Goal: Obtain resource: Download file/media

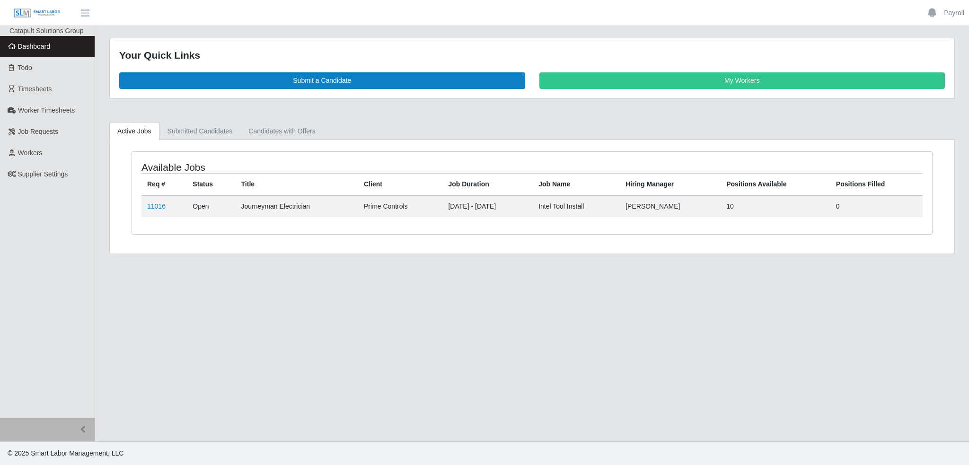
click at [36, 44] on span "Dashboard" at bounding box center [34, 47] width 33 height 8
click at [27, 73] on link "Todo" at bounding box center [47, 67] width 95 height 21
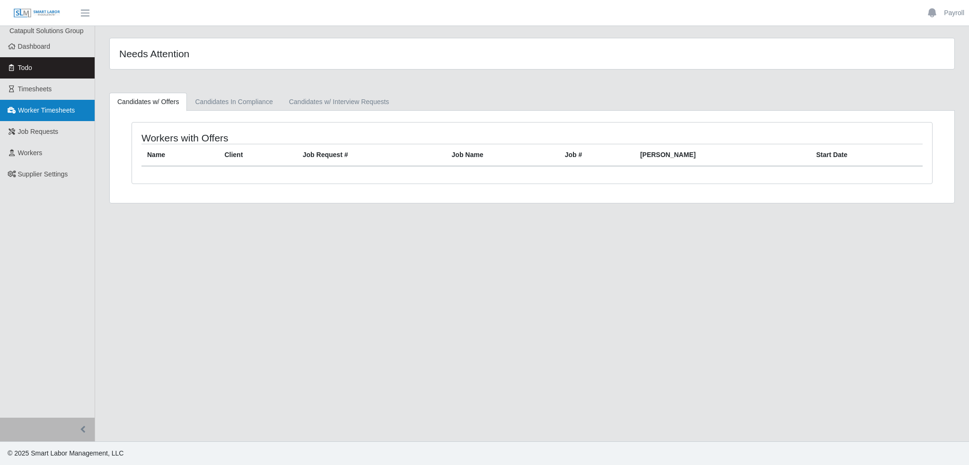
click at [30, 115] on link "Worker Timesheets" at bounding box center [47, 110] width 95 height 21
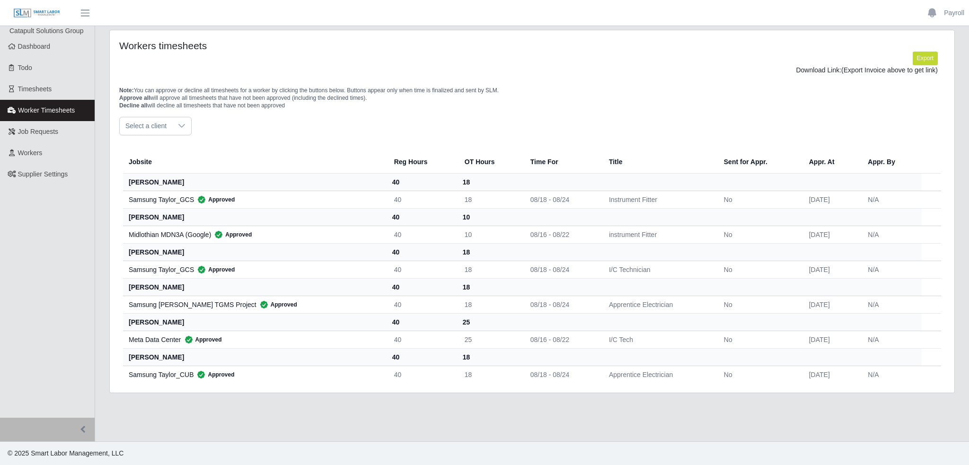
click at [167, 198] on div "Samsung Taylor_GCS Approved" at bounding box center [254, 199] width 250 height 9
click at [185, 127] on div at bounding box center [181, 126] width 19 height 18
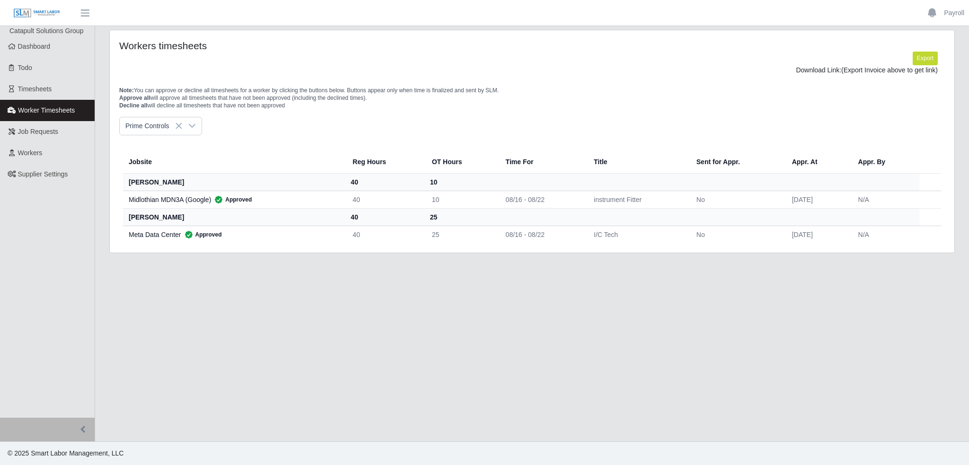
click at [169, 152] on li "Prime Controls" at bounding box center [161, 147] width 79 height 18
click at [926, 60] on button "Export" at bounding box center [925, 58] width 25 height 13
click at [868, 72] on link "https://sm-slm-prod.s3.amazonaws.com/documents/supplier/95/Supplier%20Worker%20…" at bounding box center [903, 70] width 70 height 8
click at [35, 126] on link "Job Requests" at bounding box center [47, 131] width 95 height 21
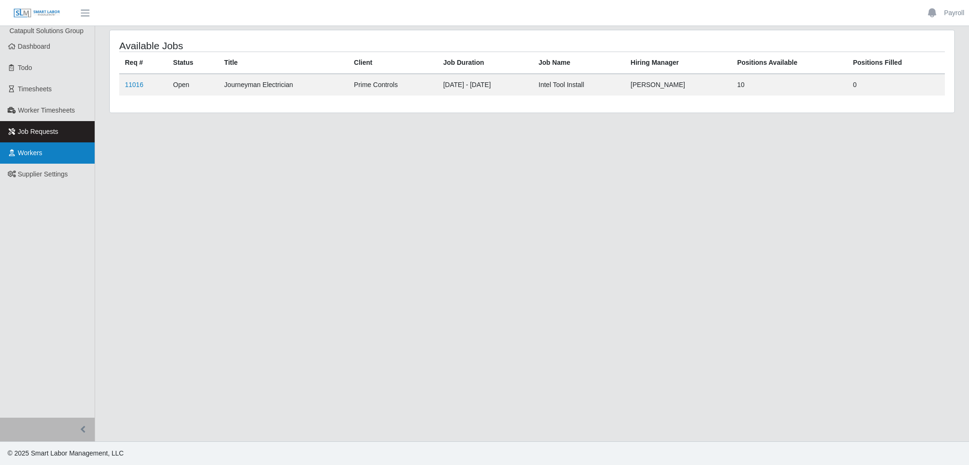
click at [45, 160] on link "Workers" at bounding box center [47, 152] width 95 height 21
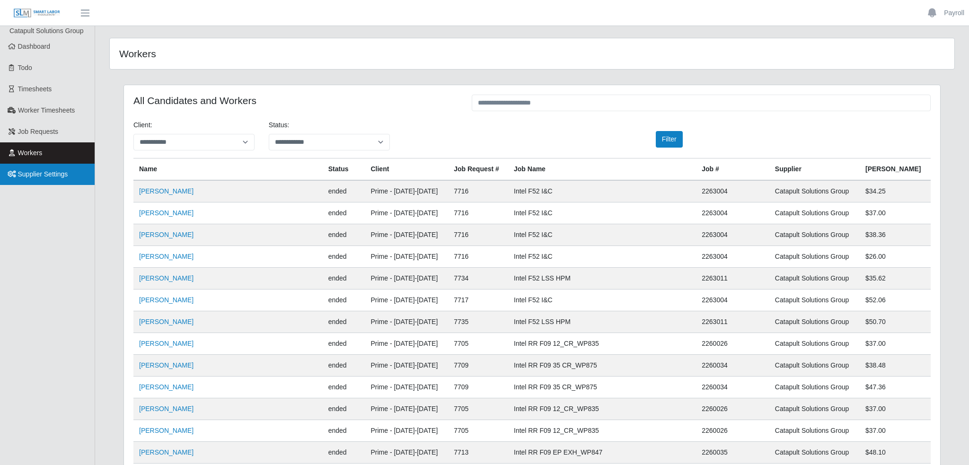
click at [43, 174] on span "Supplier Settings" at bounding box center [43, 174] width 50 height 8
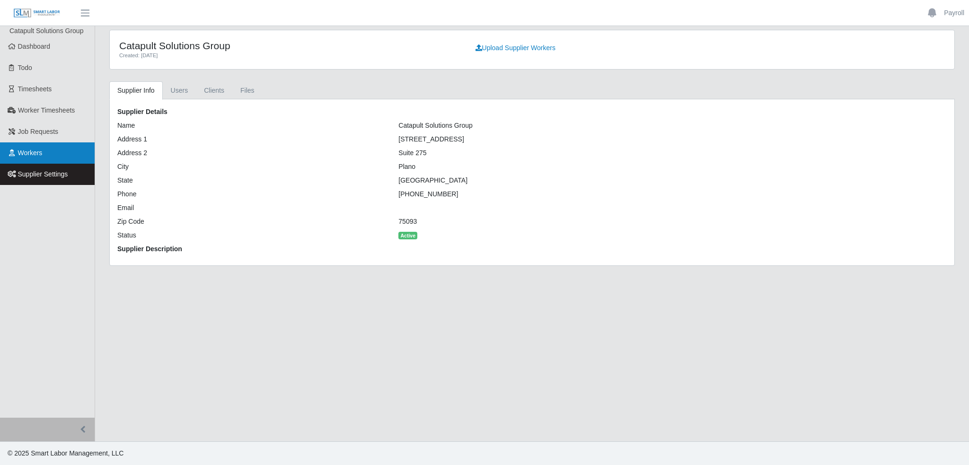
click at [31, 155] on span "Workers" at bounding box center [30, 153] width 25 height 8
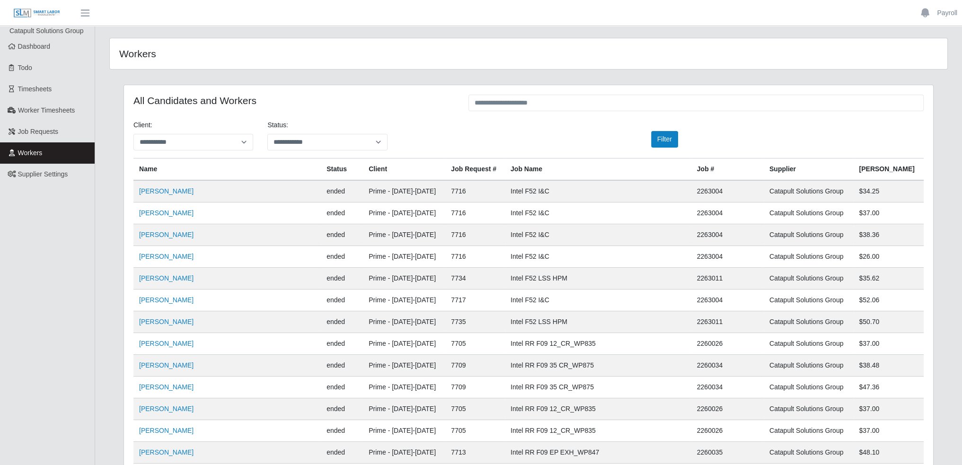
click at [23, 175] on span "Supplier Settings" at bounding box center [43, 174] width 50 height 8
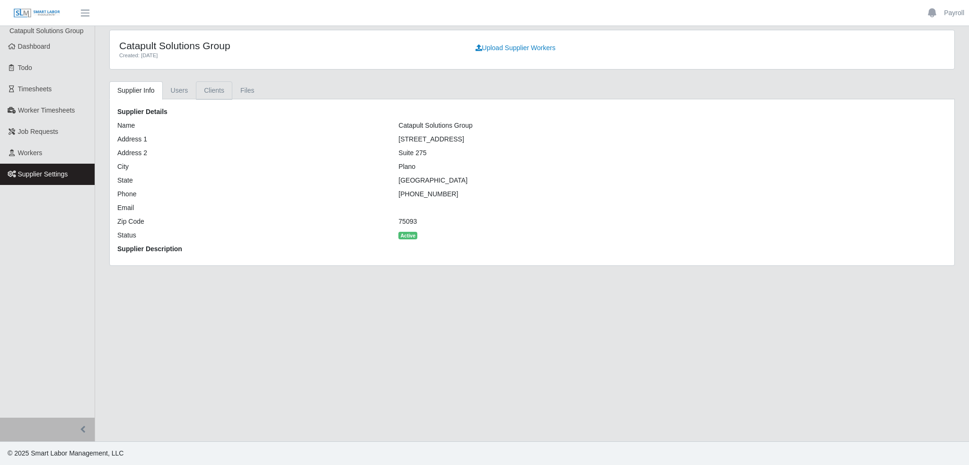
click at [203, 94] on link "Clients" at bounding box center [214, 90] width 36 height 18
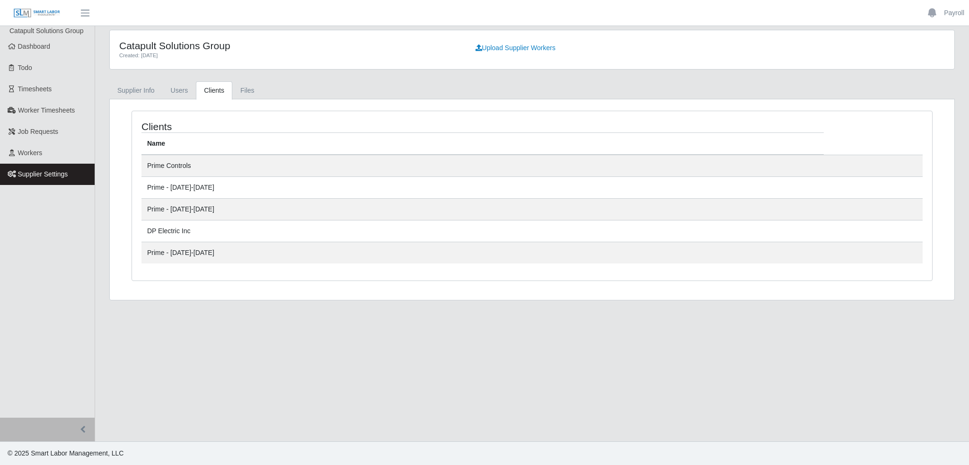
click at [173, 164] on td "Prime Controls" at bounding box center [483, 166] width 682 height 22
